Goal: Find specific page/section: Find specific page/section

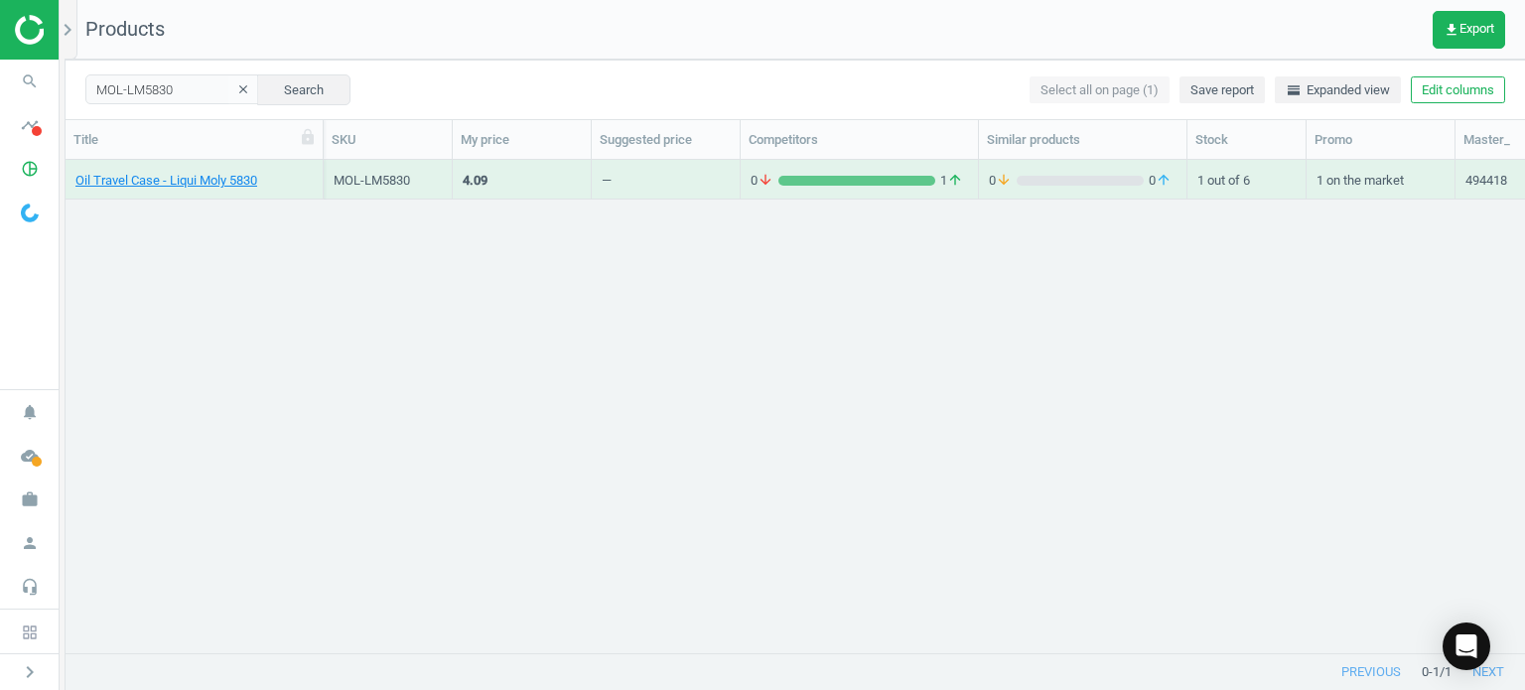
scroll to position [464, 1444]
click at [213, 180] on link "Oil Travel Case - Liqui Moly 5830" at bounding box center [166, 181] width 182 height 18
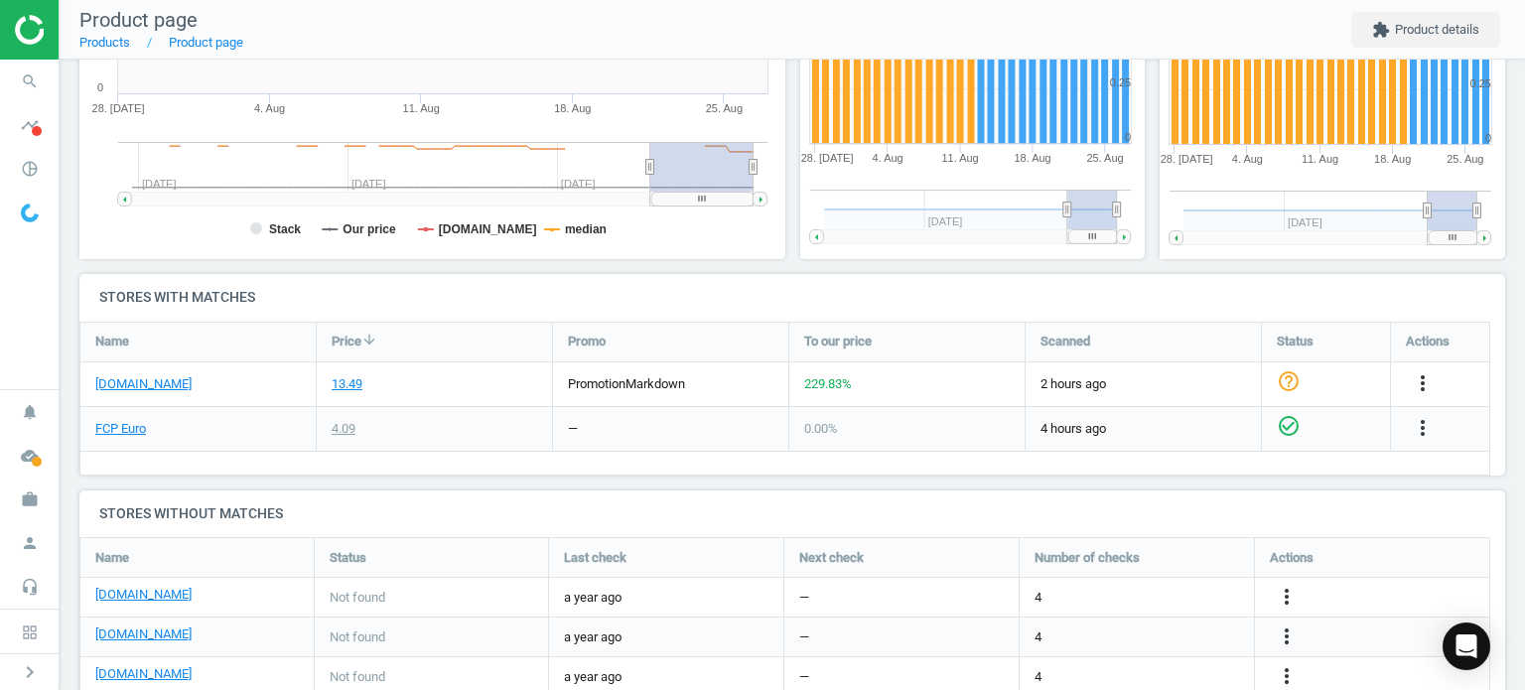
scroll to position [601, 0]
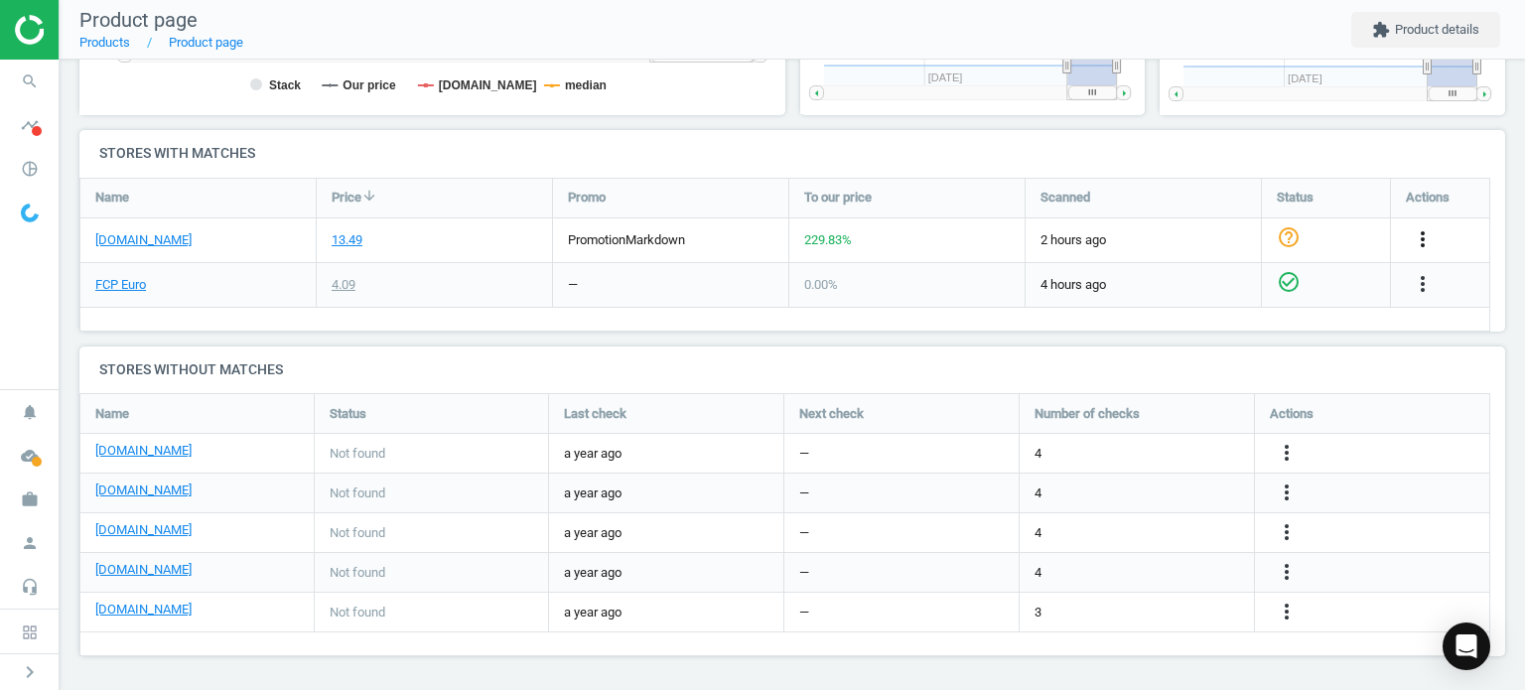
click at [1426, 248] on icon "more_vert" at bounding box center [1423, 239] width 24 height 24
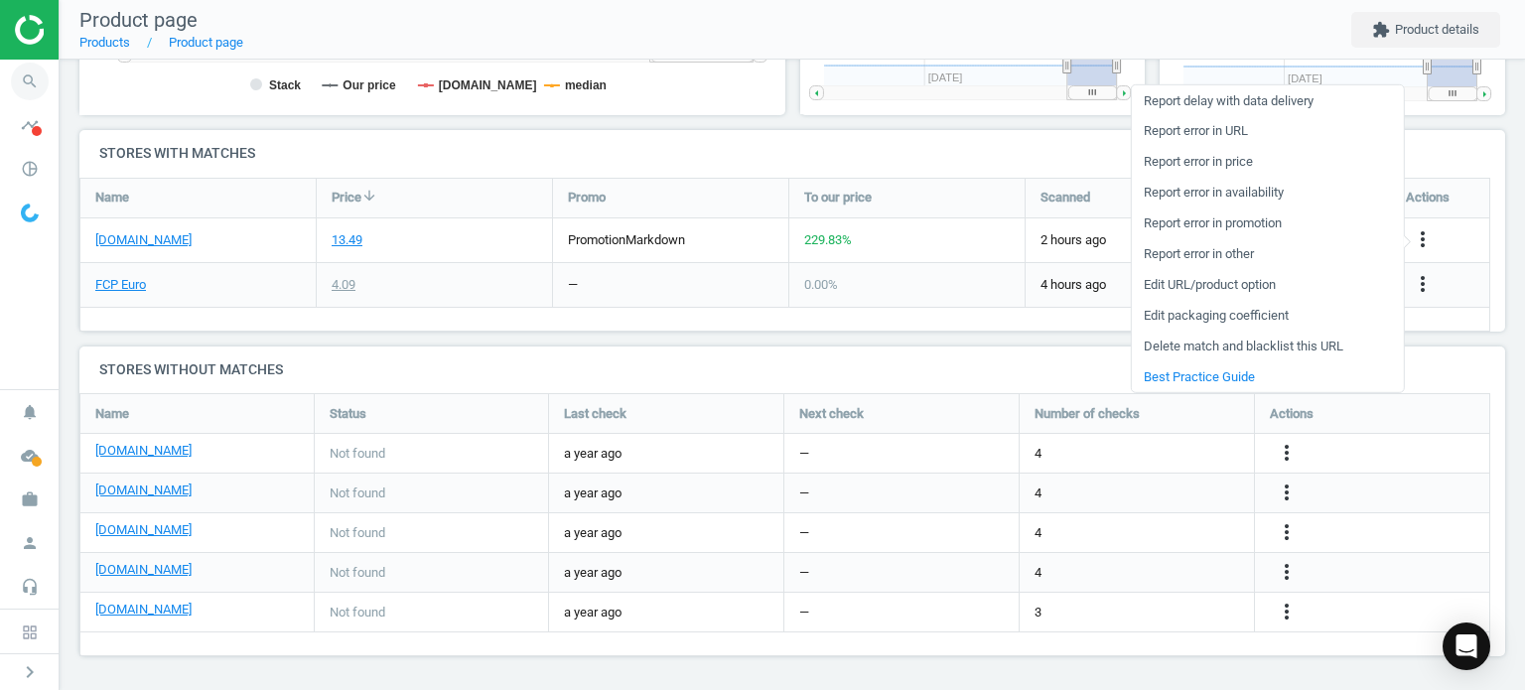
click at [24, 78] on icon "search" at bounding box center [30, 82] width 38 height 38
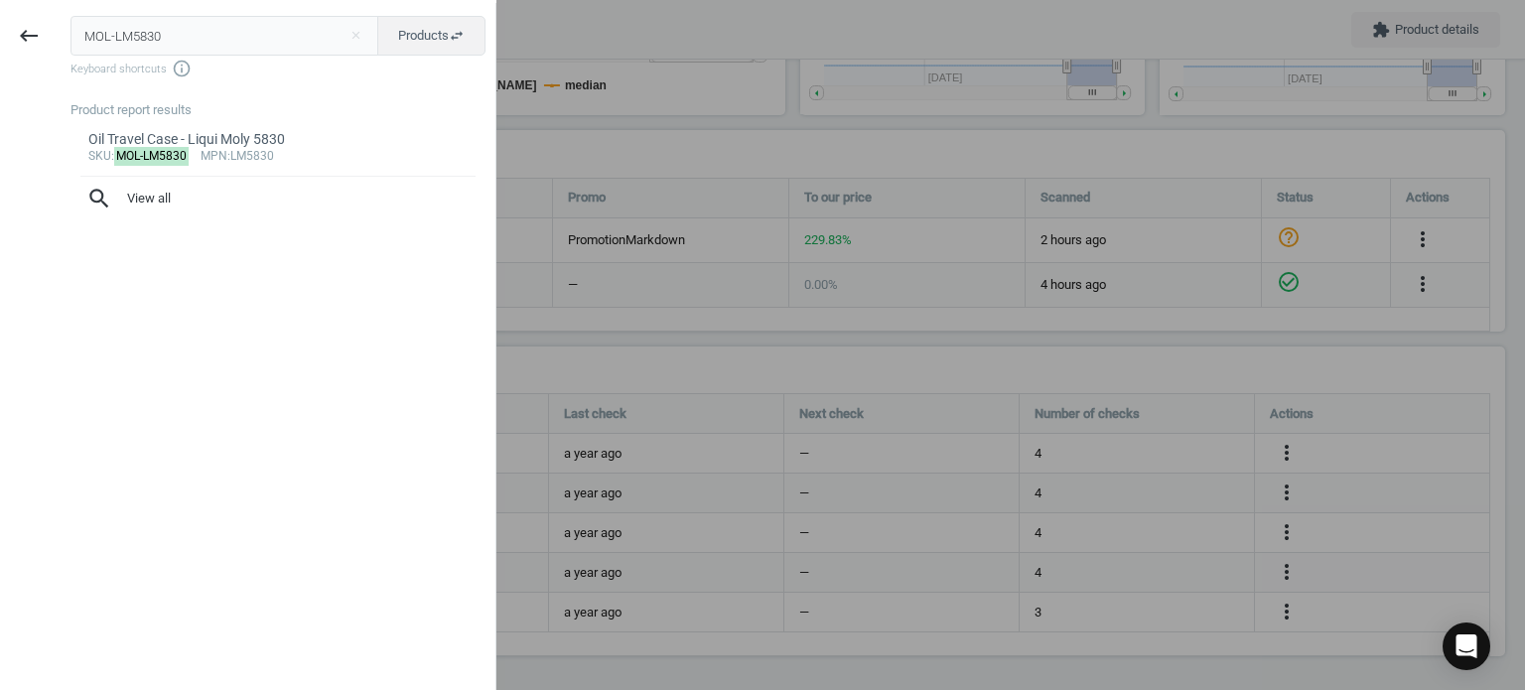
click at [211, 19] on input "MOL-LM5830" at bounding box center [225, 36] width 309 height 40
type input "VAG-N91096701"
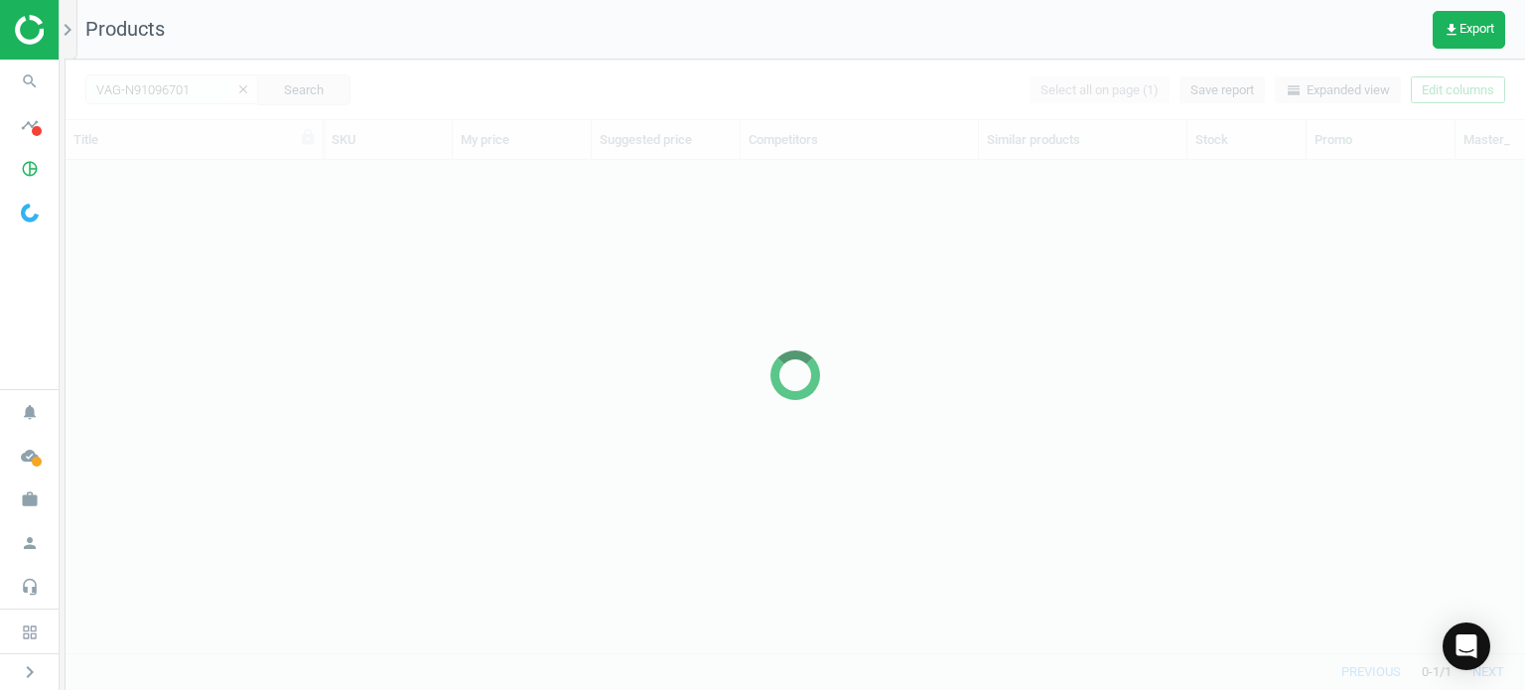
scroll to position [464, 1444]
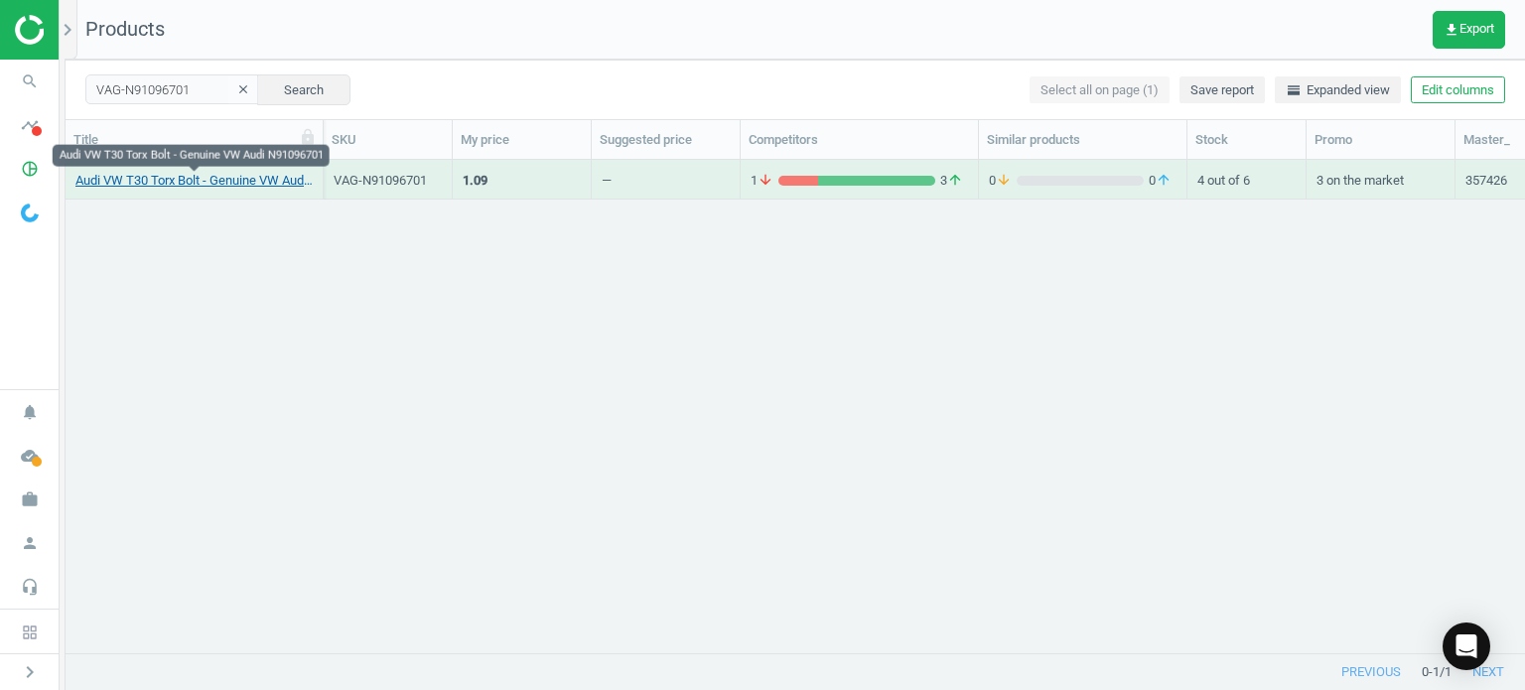
click at [279, 186] on link "Audi VW T30 Torx Bolt - Genuine VW Audi N91096701" at bounding box center [193, 181] width 237 height 18
